Goal: Transaction & Acquisition: Purchase product/service

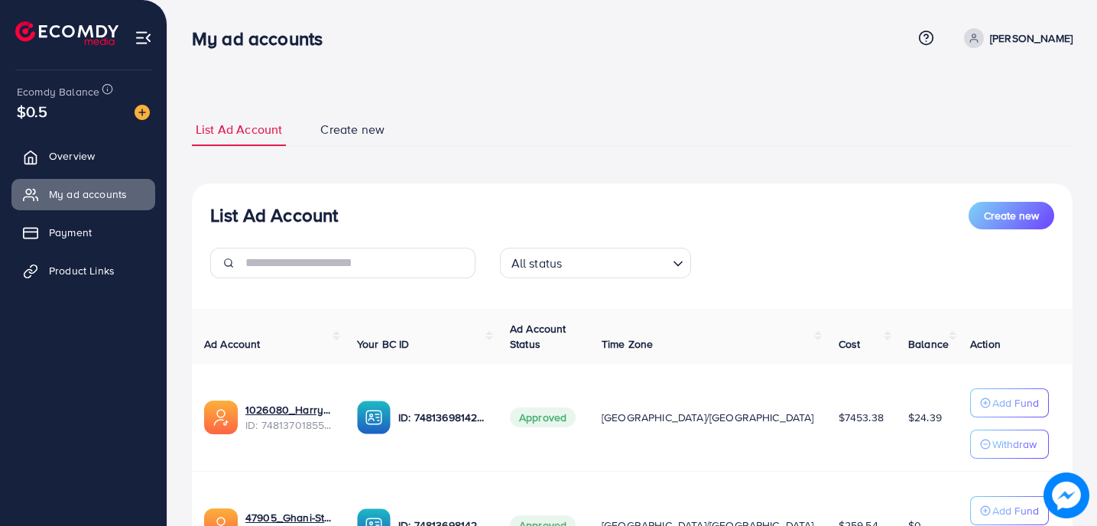
click at [997, 33] on p "[PERSON_NAME]" at bounding box center [1031, 38] width 83 height 18
click at [980, 118] on span "Log out" at bounding box center [980, 125] width 41 height 18
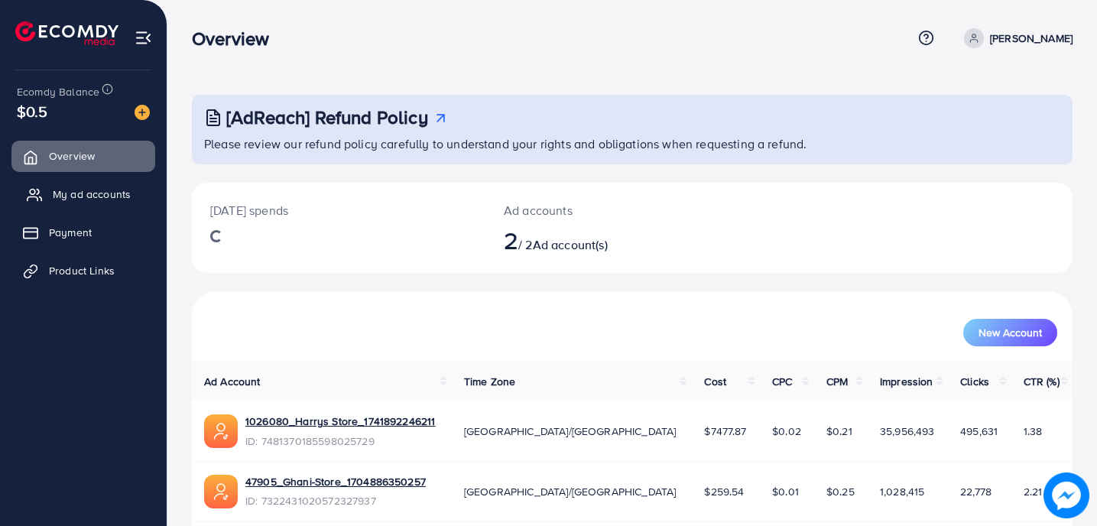
click at [92, 185] on link "My ad accounts" at bounding box center [83, 194] width 144 height 31
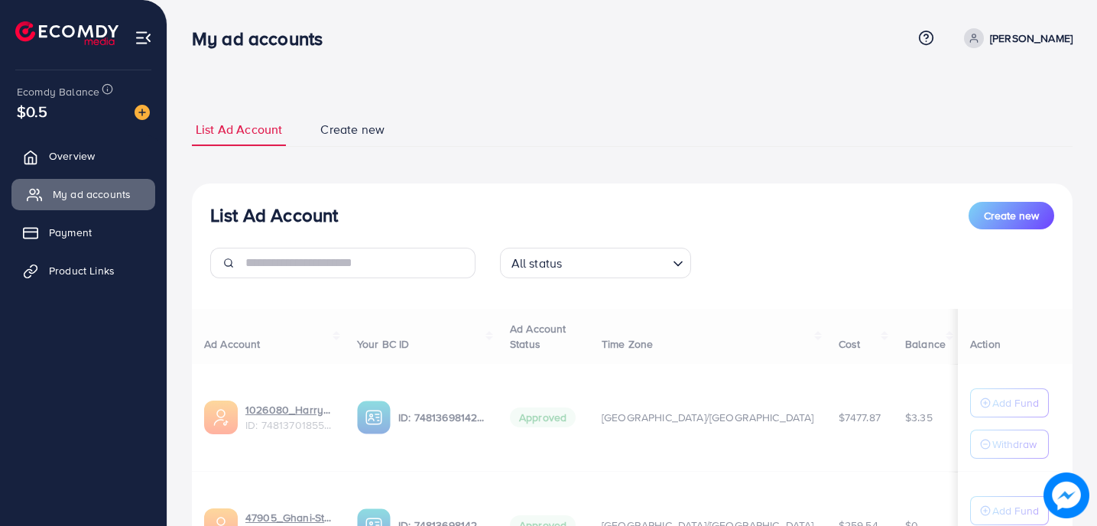
click at [101, 194] on span "My ad accounts" at bounding box center [92, 193] width 78 height 15
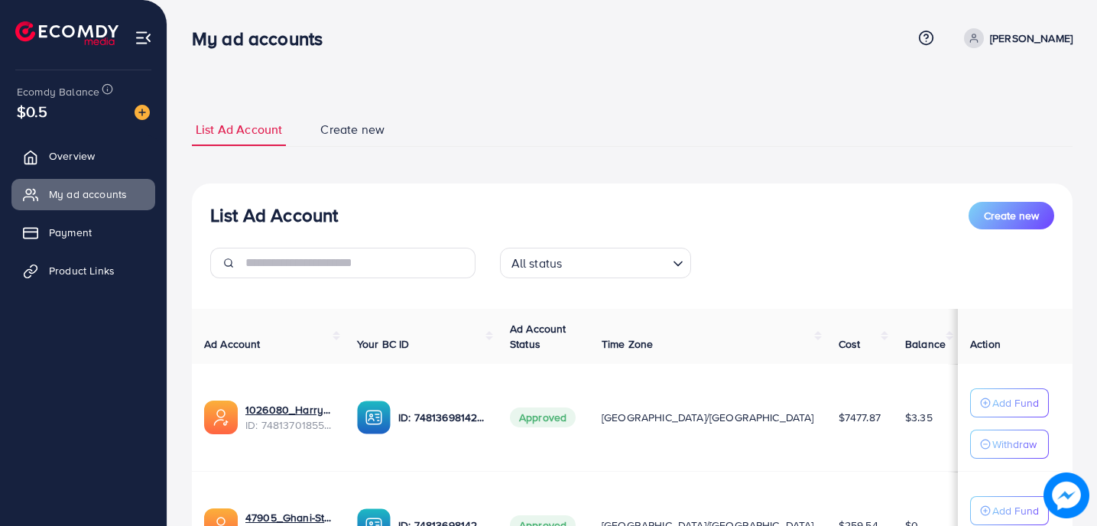
scroll to position [141, 0]
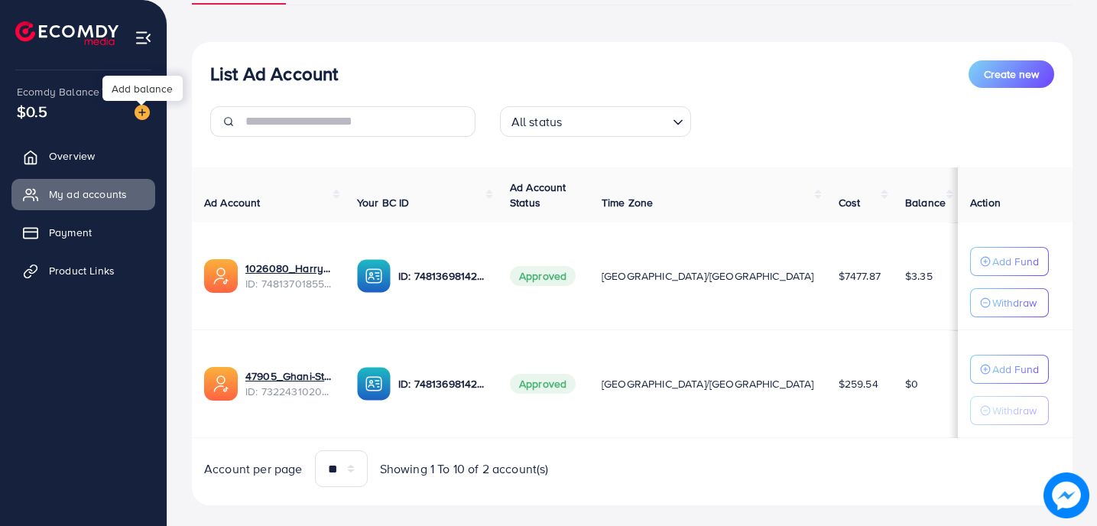
click at [135, 110] on img at bounding box center [141, 112] width 15 height 15
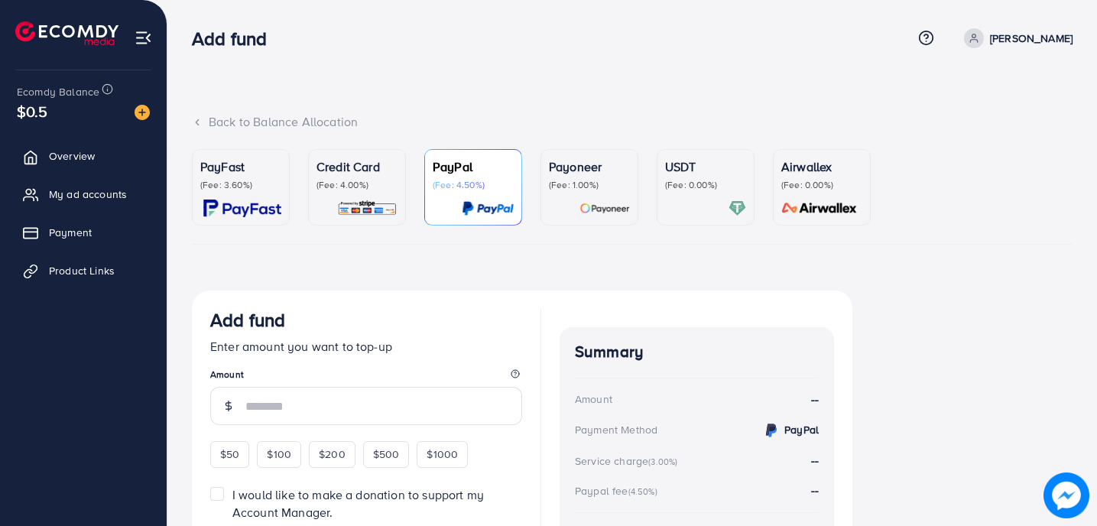
click at [257, 190] on p "(Fee: 3.60%)" at bounding box center [240, 185] width 81 height 12
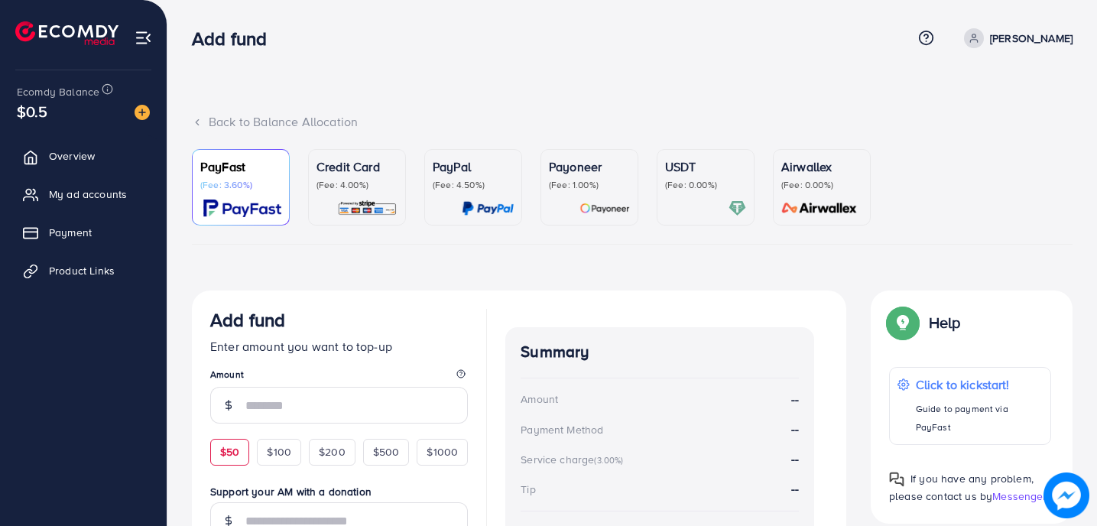
click at [214, 455] on div "$50" at bounding box center [229, 452] width 39 height 26
type input "**"
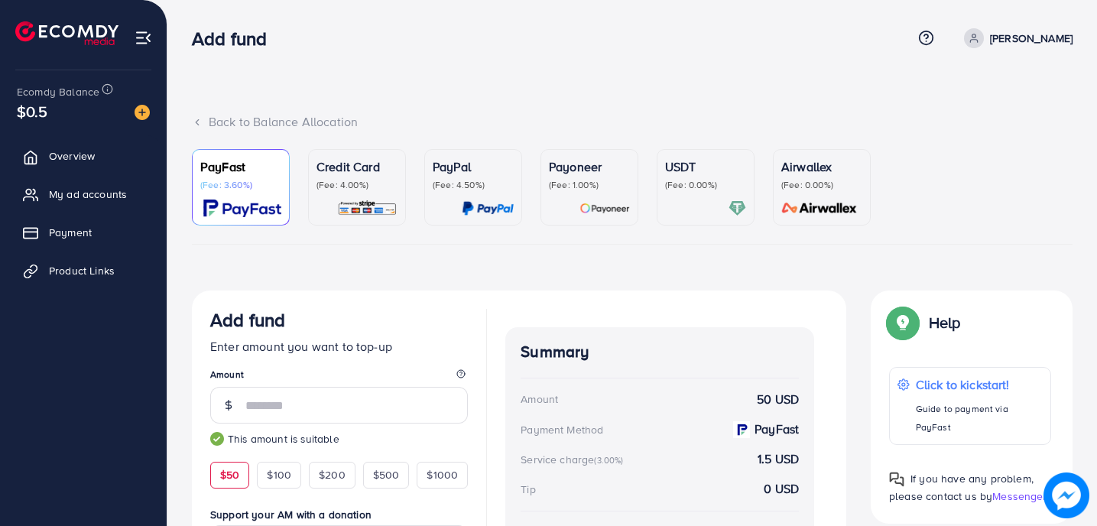
scroll to position [252, 0]
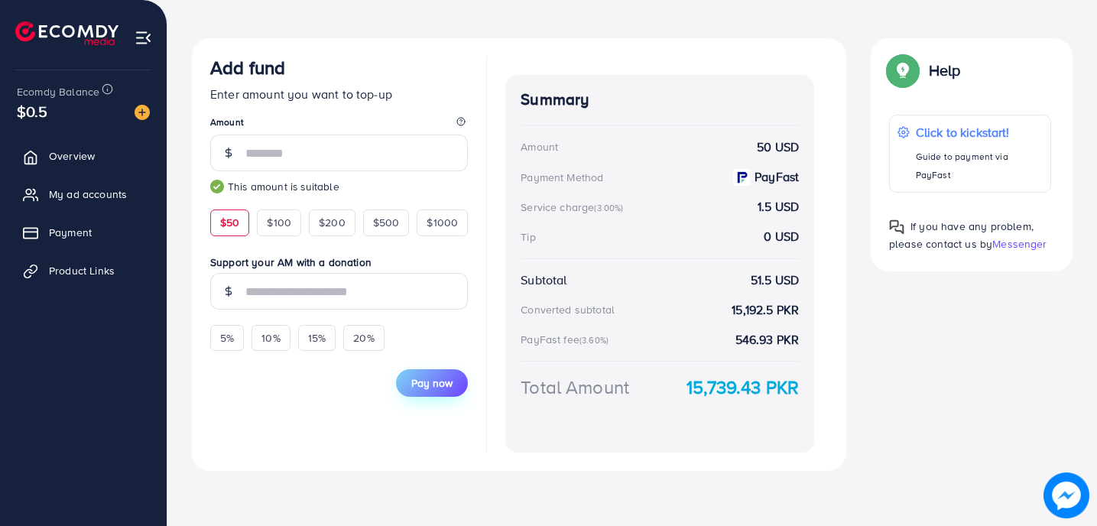
click at [432, 374] on button "Pay now" at bounding box center [432, 383] width 72 height 28
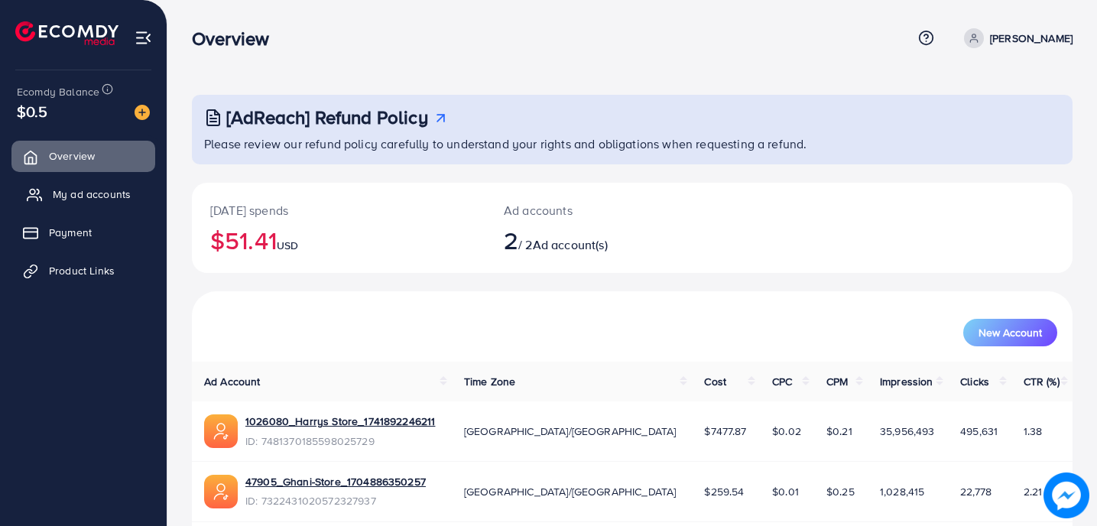
click at [110, 188] on span "My ad accounts" at bounding box center [92, 193] width 78 height 15
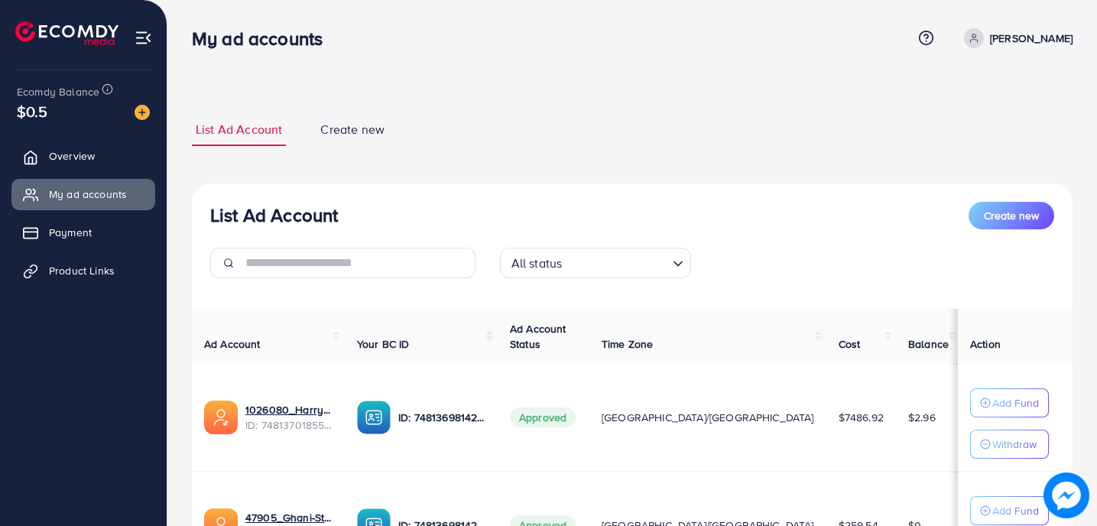
click at [138, 113] on img at bounding box center [141, 112] width 15 height 15
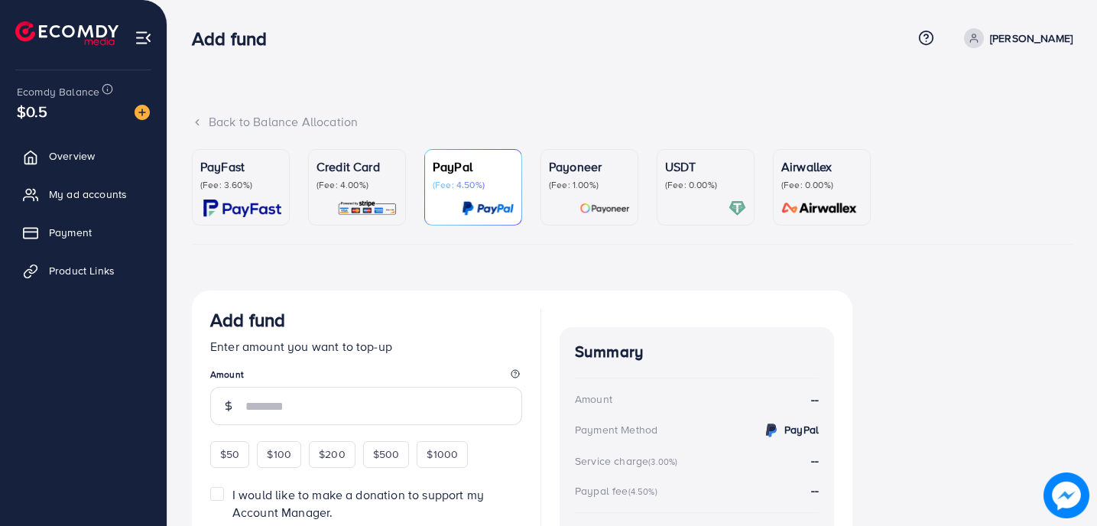
click at [219, 168] on p "PayFast" at bounding box center [240, 166] width 81 height 18
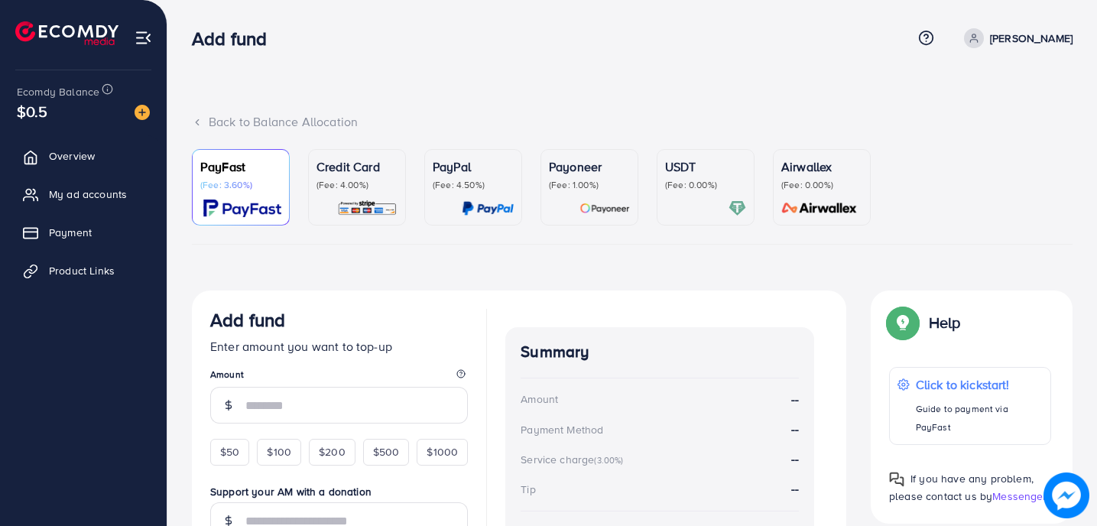
scroll to position [65, 0]
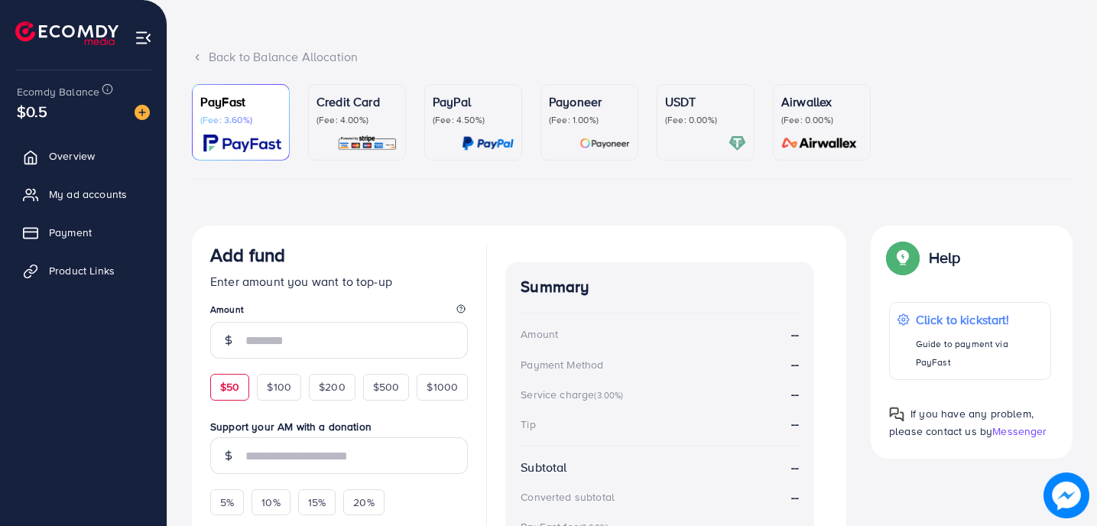
click at [235, 380] on span "$50" at bounding box center [229, 386] width 19 height 15
type input "**"
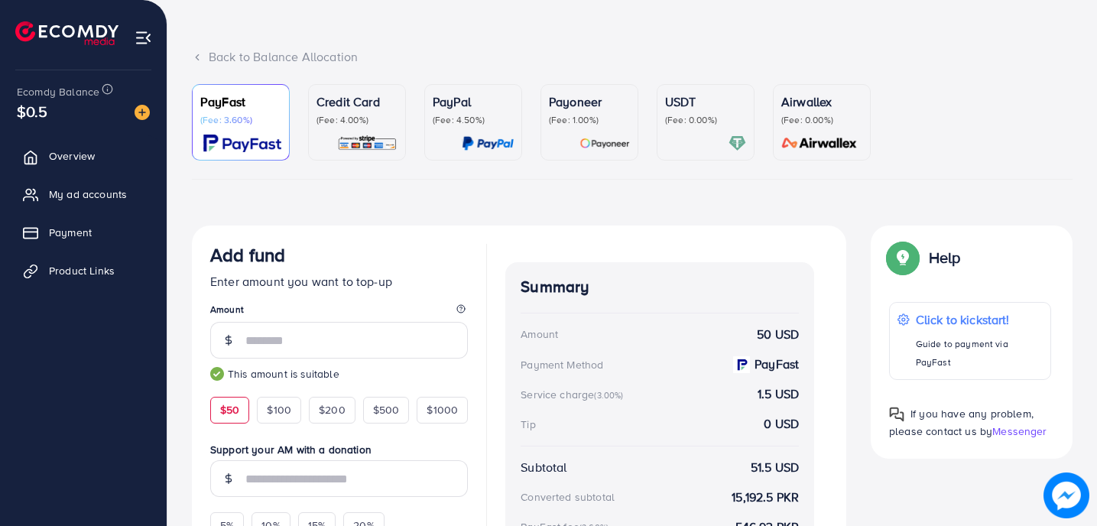
scroll to position [252, 0]
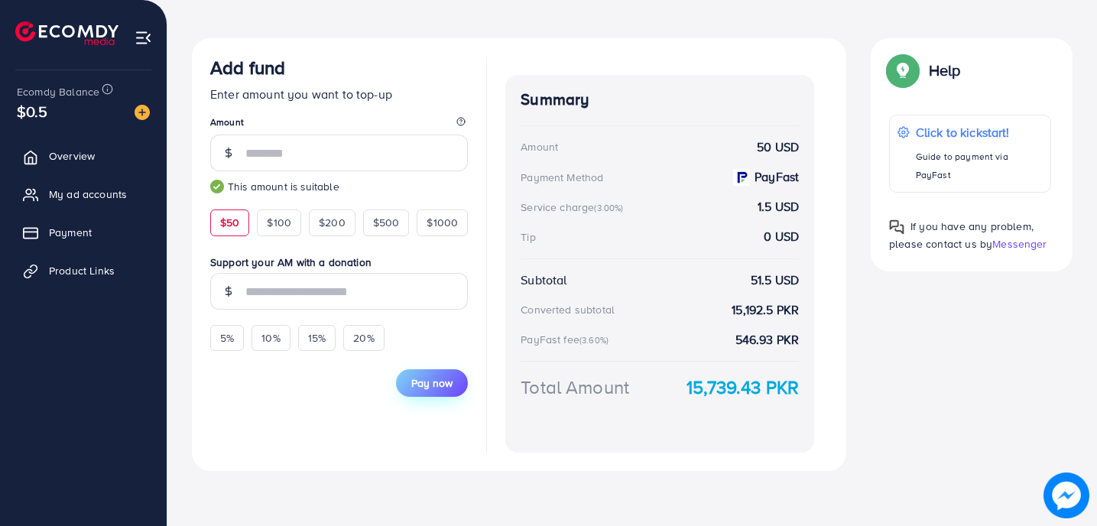
click at [427, 373] on button "Pay now" at bounding box center [432, 383] width 72 height 28
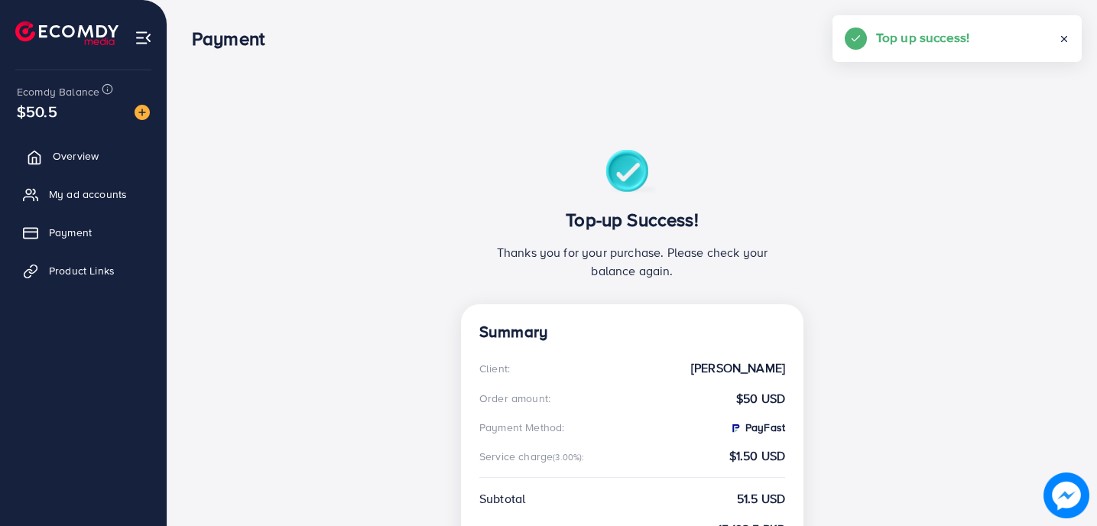
click at [82, 168] on link "Overview" at bounding box center [83, 156] width 144 height 31
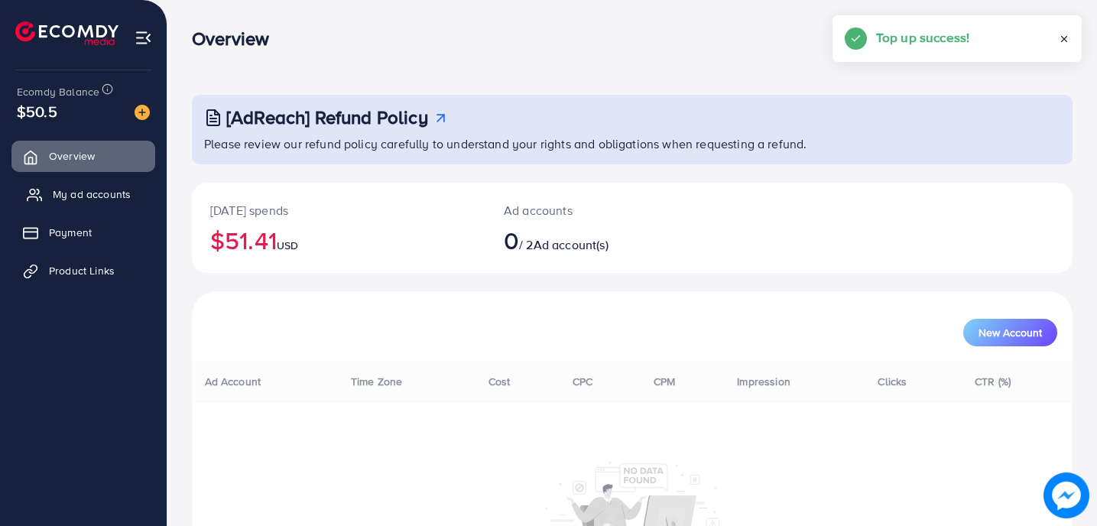
click at [77, 186] on span "My ad accounts" at bounding box center [92, 193] width 78 height 15
